Goal: Task Accomplishment & Management: Use online tool/utility

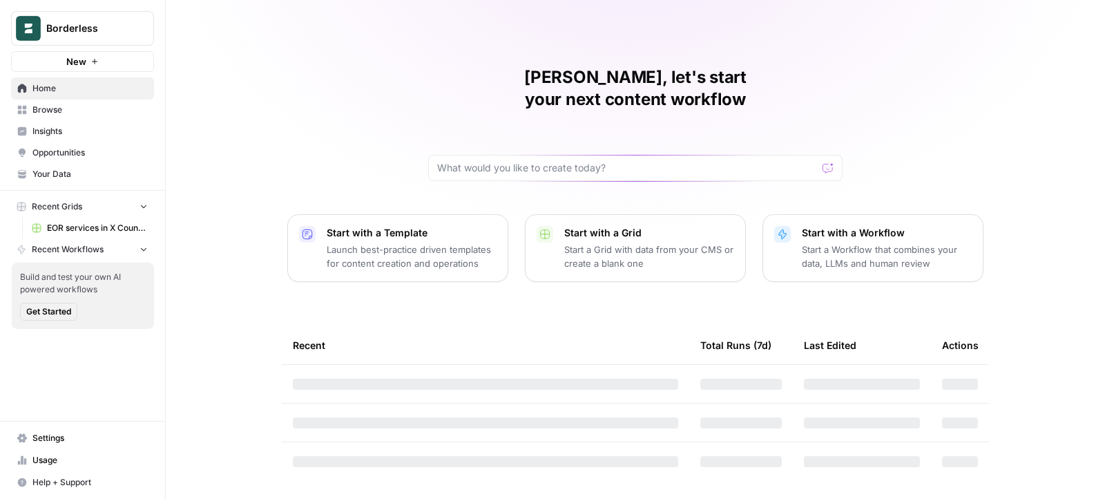
click at [106, 223] on span "EOR services in X Country" at bounding box center [97, 228] width 101 height 12
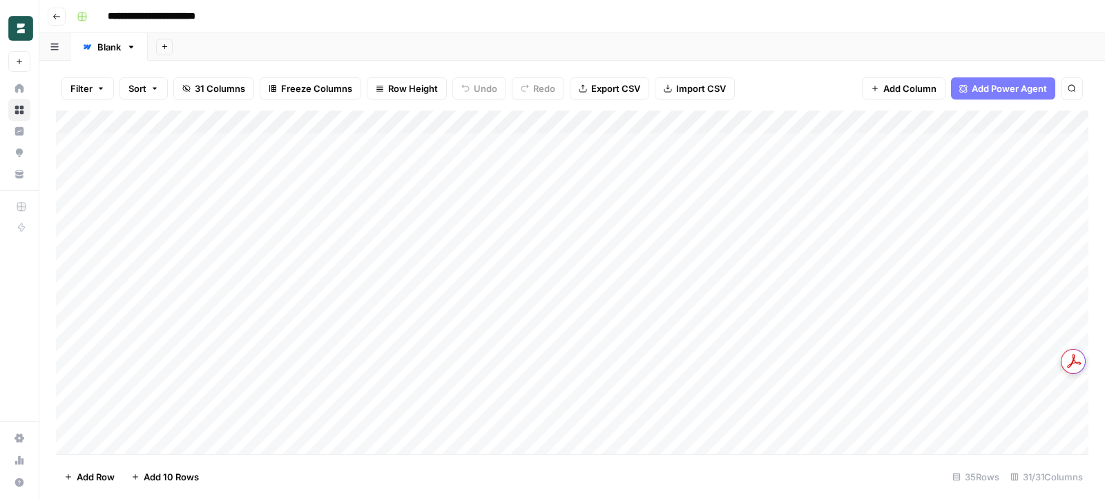
click at [1070, 117] on div "Add Column" at bounding box center [572, 283] width 1033 height 344
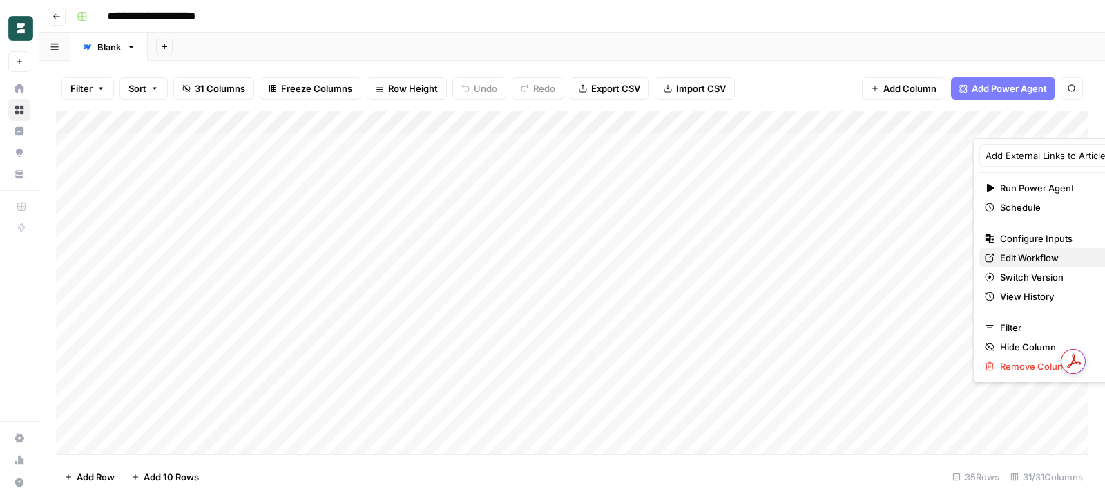
click at [996, 259] on div "Edit Workflow" at bounding box center [1056, 258] width 142 height 14
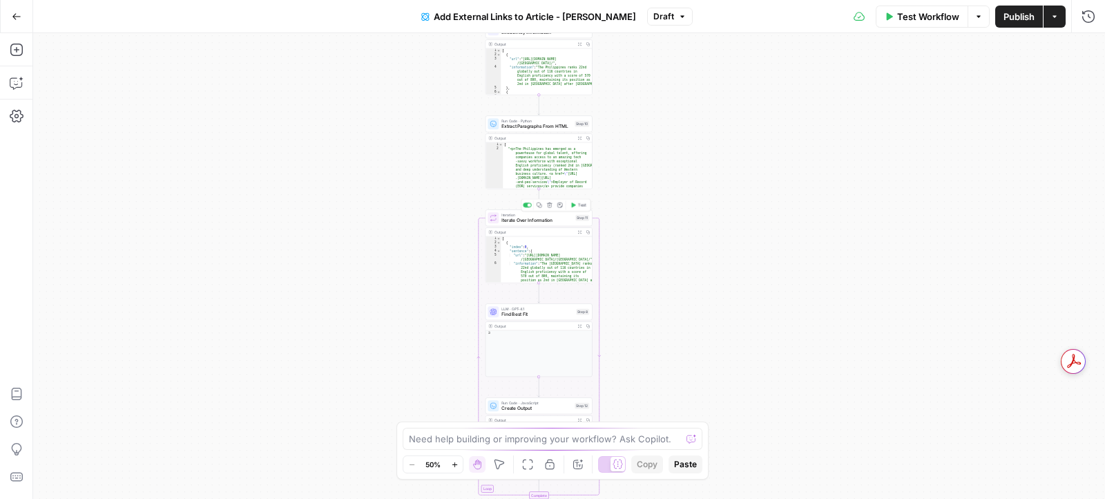
click at [544, 218] on span "Iterate Over Information" at bounding box center [536, 220] width 71 height 7
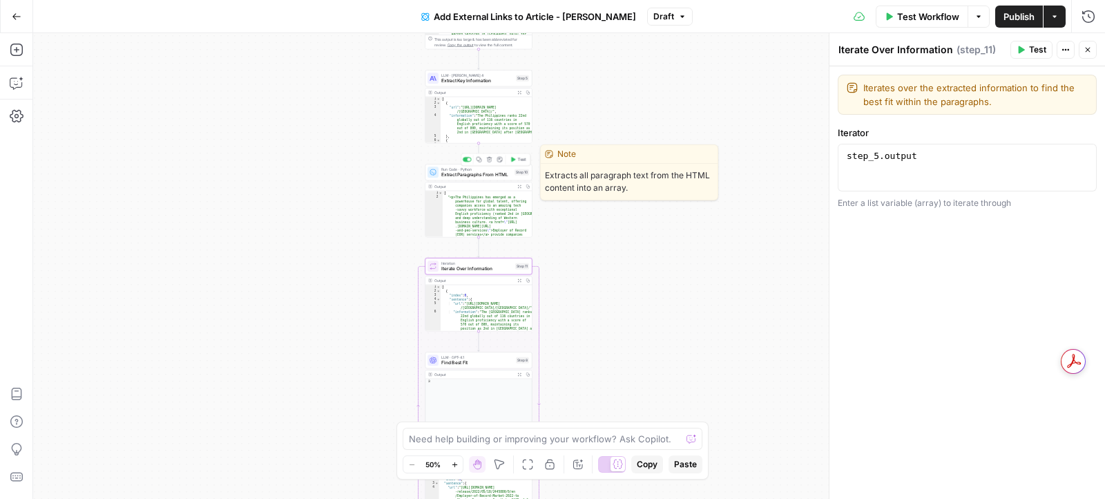
click at [499, 173] on span "Extract Paragraphs From HTML" at bounding box center [476, 174] width 70 height 7
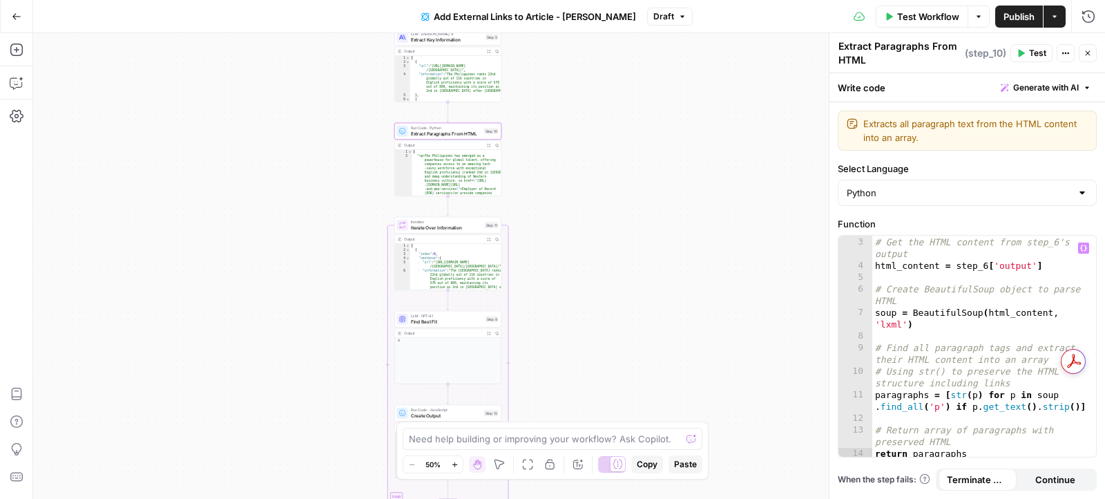
scroll to position [22, 0]
